Goal: Information Seeking & Learning: Stay updated

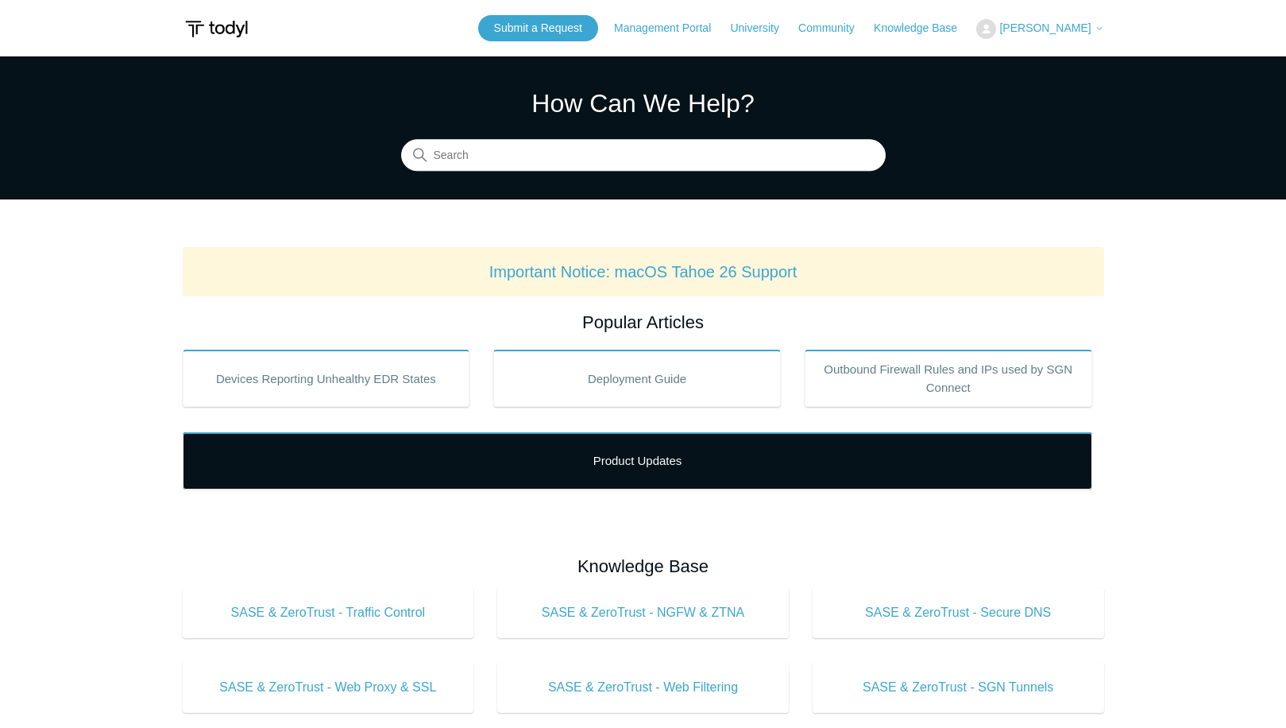
click at [563, 447] on link "Product Updates" at bounding box center [638, 460] width 910 height 57
click at [611, 455] on link "Product Updates" at bounding box center [638, 460] width 910 height 57
click at [577, 454] on link "Product Updates" at bounding box center [638, 460] width 910 height 57
click at [649, 454] on link "Product Updates" at bounding box center [638, 460] width 910 height 57
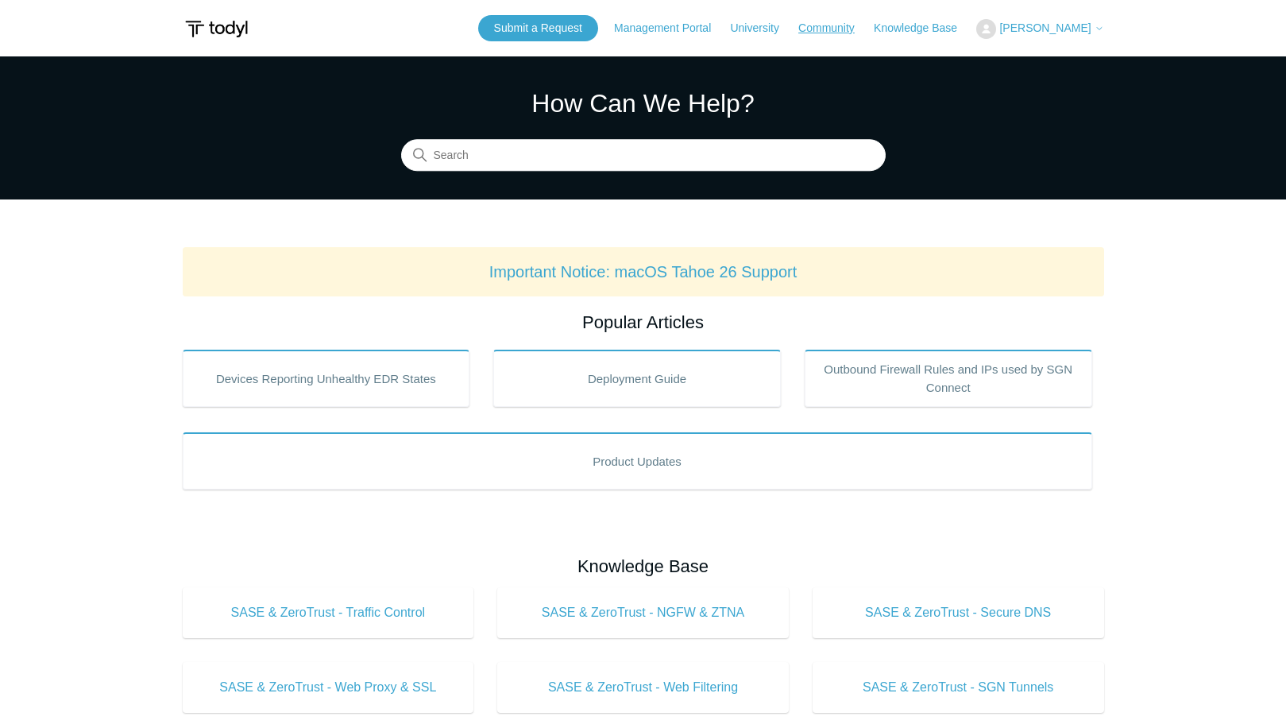
click at [857, 26] on link "Community" at bounding box center [834, 28] width 72 height 17
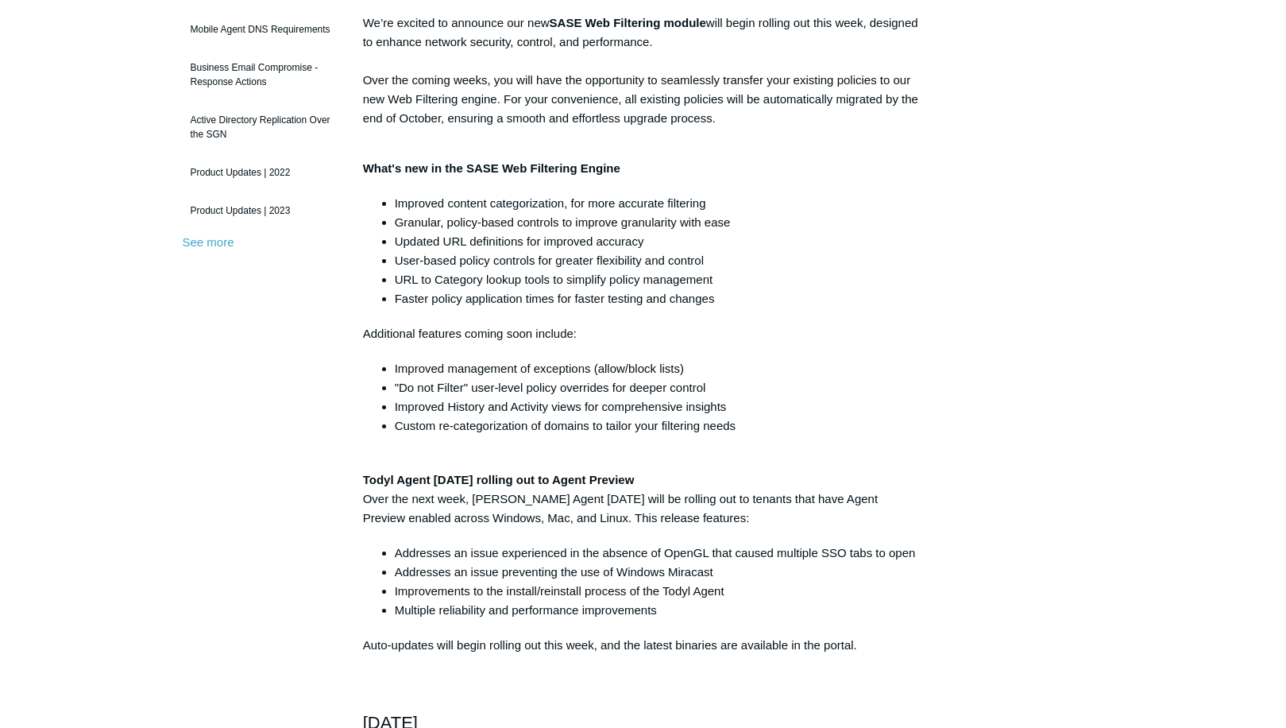
scroll to position [395, 0]
